Goal: Task Accomplishment & Management: Use online tool/utility

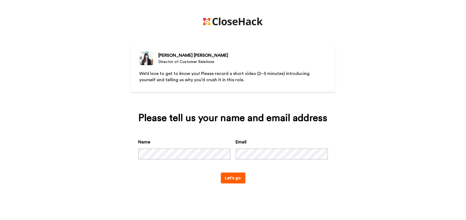
click at [237, 179] on button "Let's go" at bounding box center [233, 178] width 25 height 11
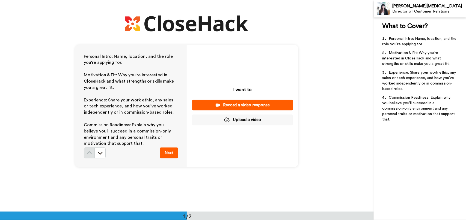
click at [254, 105] on div "Record a video response" at bounding box center [243, 105] width 92 height 6
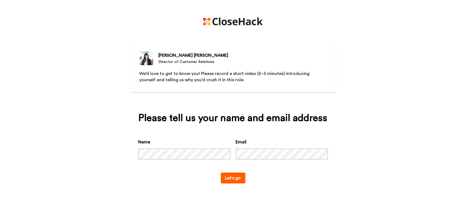
click at [240, 182] on button "Let's go" at bounding box center [233, 178] width 25 height 11
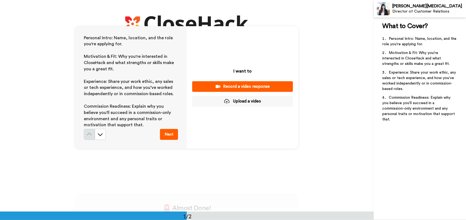
scroll to position [27, 0]
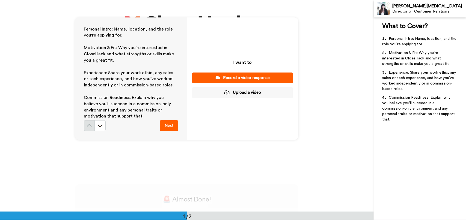
click at [265, 78] on div "Record a video response" at bounding box center [243, 78] width 92 height 6
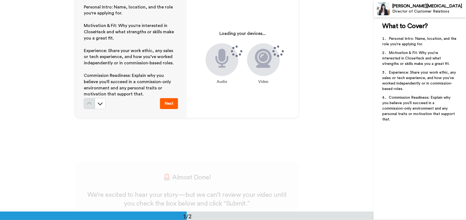
scroll to position [55, 0]
